Goal: Navigation & Orientation: Find specific page/section

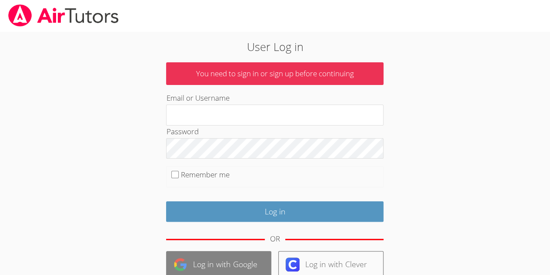
click at [227, 255] on link "Log in with Google" at bounding box center [218, 264] width 105 height 27
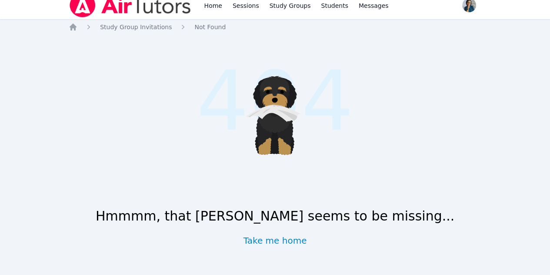
scroll to position [10, 0]
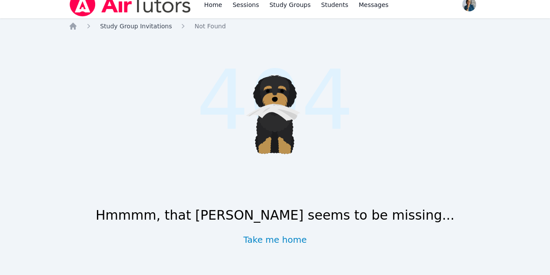
click at [145, 24] on span "Study Group Invitations" at bounding box center [136, 26] width 72 height 7
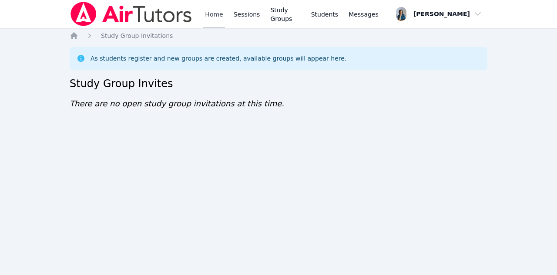
click at [214, 15] on link "Home" at bounding box center [213, 14] width 21 height 28
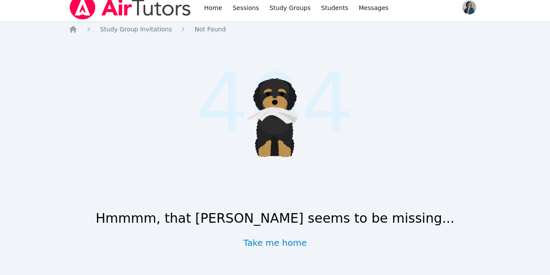
scroll to position [10, 0]
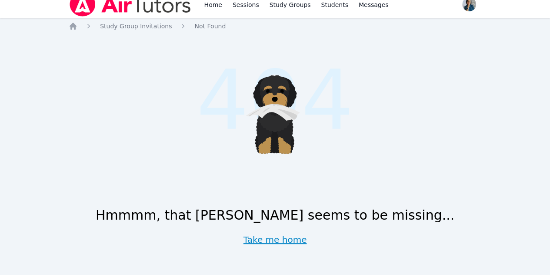
click at [266, 235] on link "Take me home" at bounding box center [276, 239] width 64 height 12
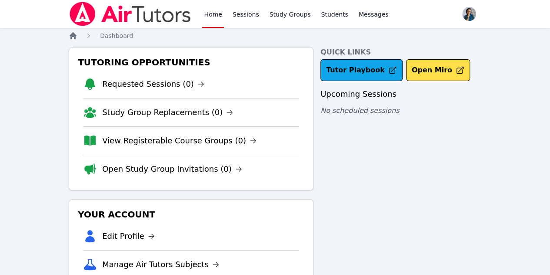
click at [74, 36] on icon "Breadcrumb" at bounding box center [73, 35] width 7 height 7
